Goal: Information Seeking & Learning: Learn about a topic

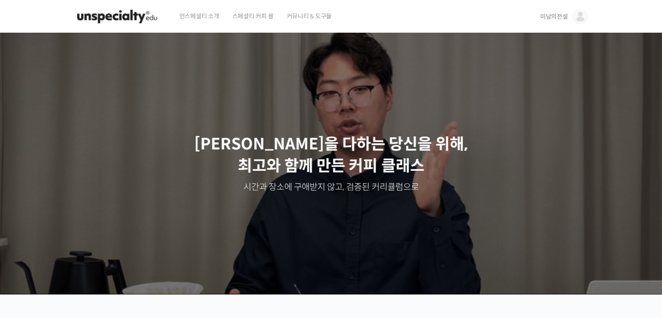
click at [554, 16] on span "미남의전설" at bounding box center [555, 17] width 28 height 8
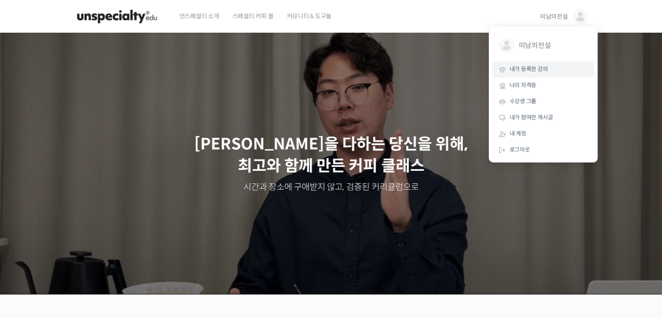
click at [523, 68] on span "내가 등록한 강의" at bounding box center [529, 68] width 38 height 7
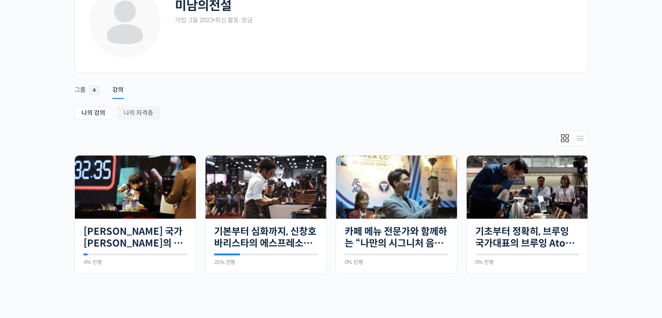
scroll to position [87, 0]
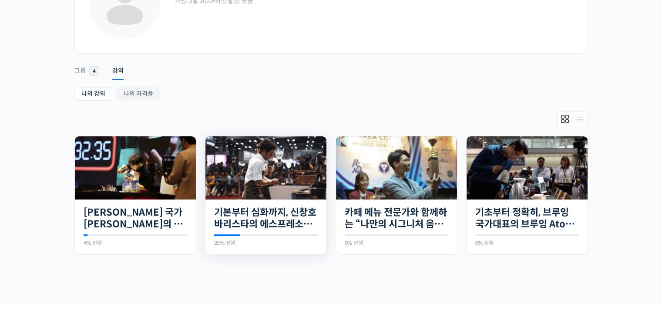
click at [274, 180] on img at bounding box center [266, 167] width 121 height 63
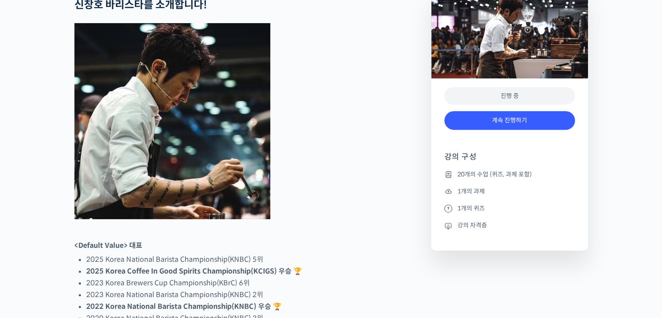
scroll to position [392, 0]
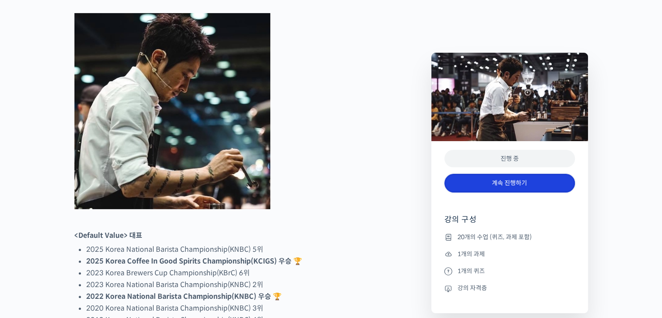
click at [520, 182] on link "계속 진행하기" at bounding box center [510, 183] width 131 height 19
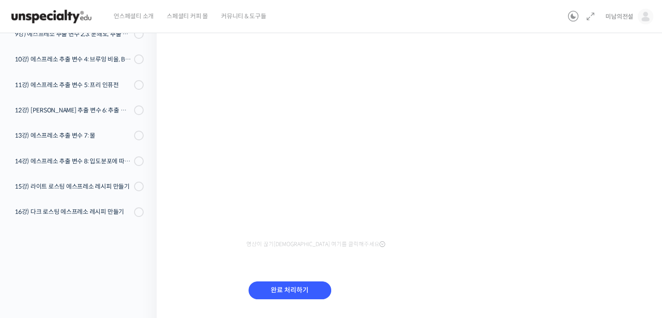
scroll to position [49, 0]
